Goal: Task Accomplishment & Management: Manage account settings

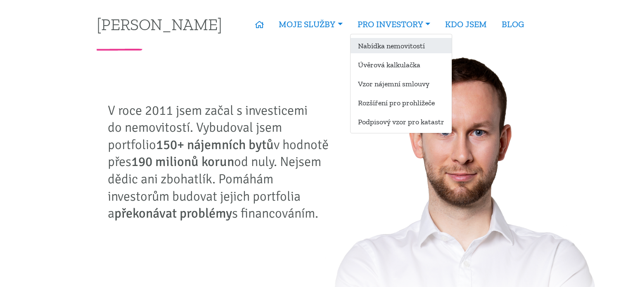
click at [385, 39] on link "Nabídka nemovitostí" at bounding box center [400, 45] width 101 height 15
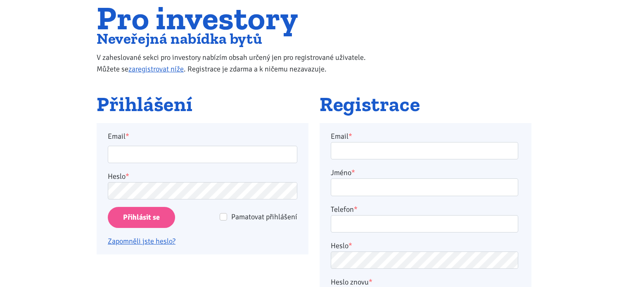
scroll to position [69, 0]
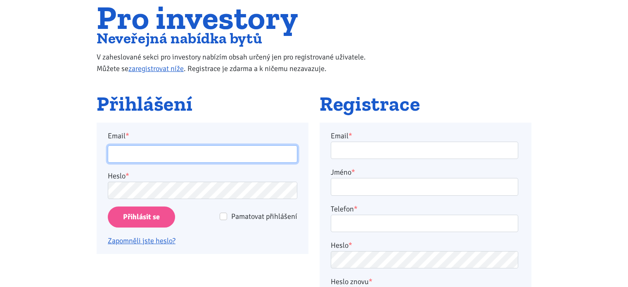
click at [208, 152] on input "Email *" at bounding box center [202, 154] width 189 height 18
type input "[EMAIL_ADDRESS][DOMAIN_NAME]"
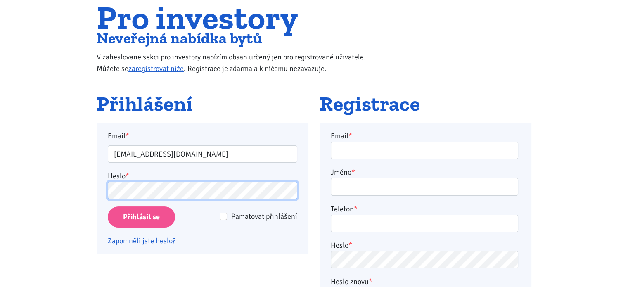
click at [108, 206] on input "Přihlásit se" at bounding box center [141, 216] width 67 height 21
